Goal: Navigation & Orientation: Find specific page/section

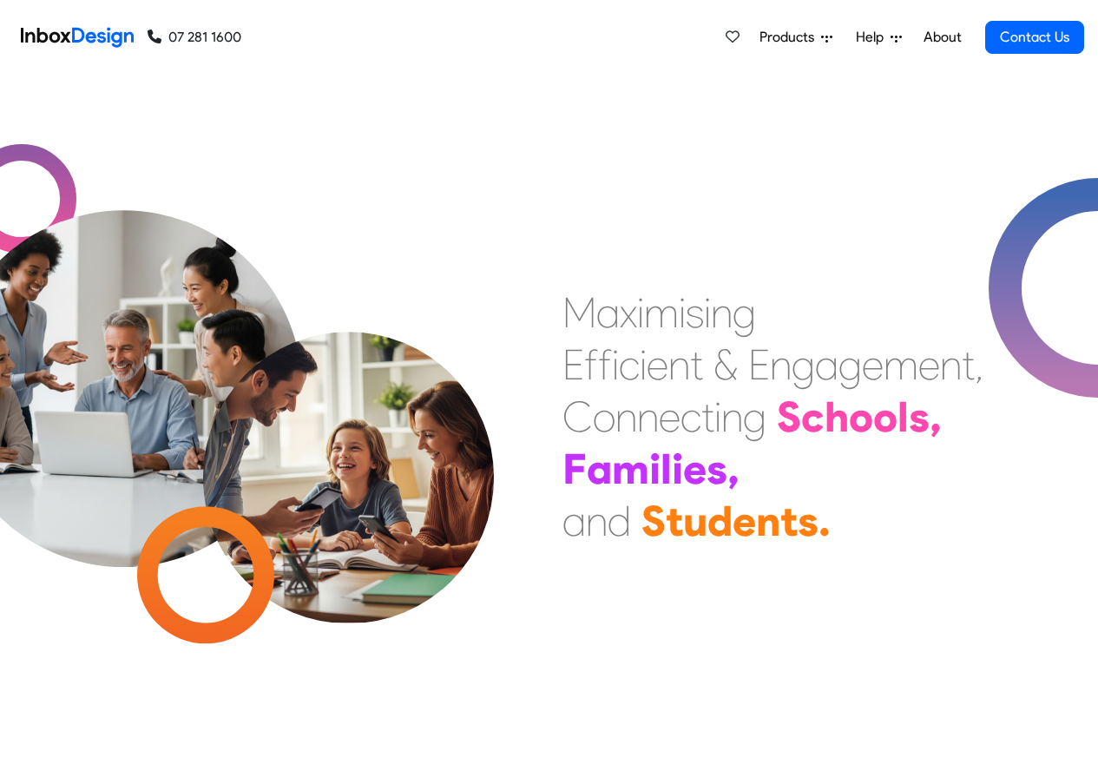
click at [942, 37] on link "About" at bounding box center [942, 37] width 48 height 35
